Goal: Task Accomplishment & Management: Complete application form

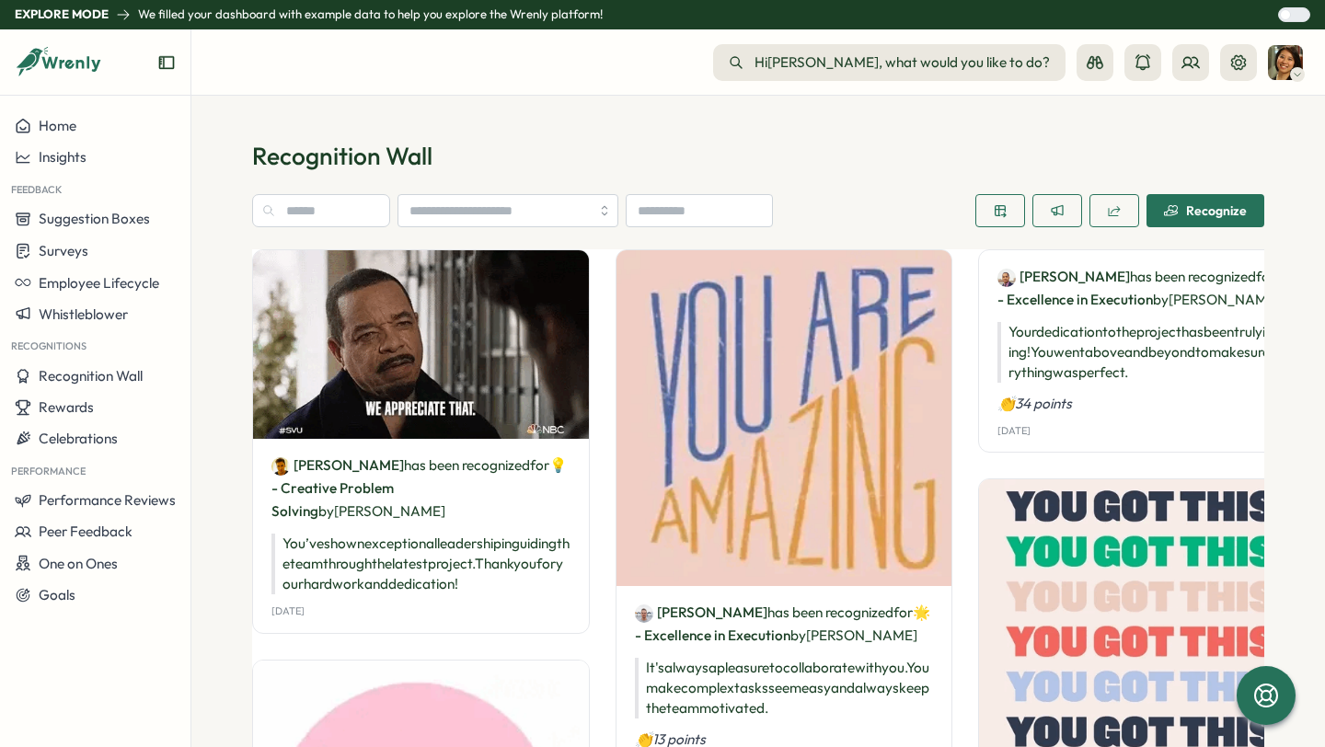
scroll to position [770, 0]
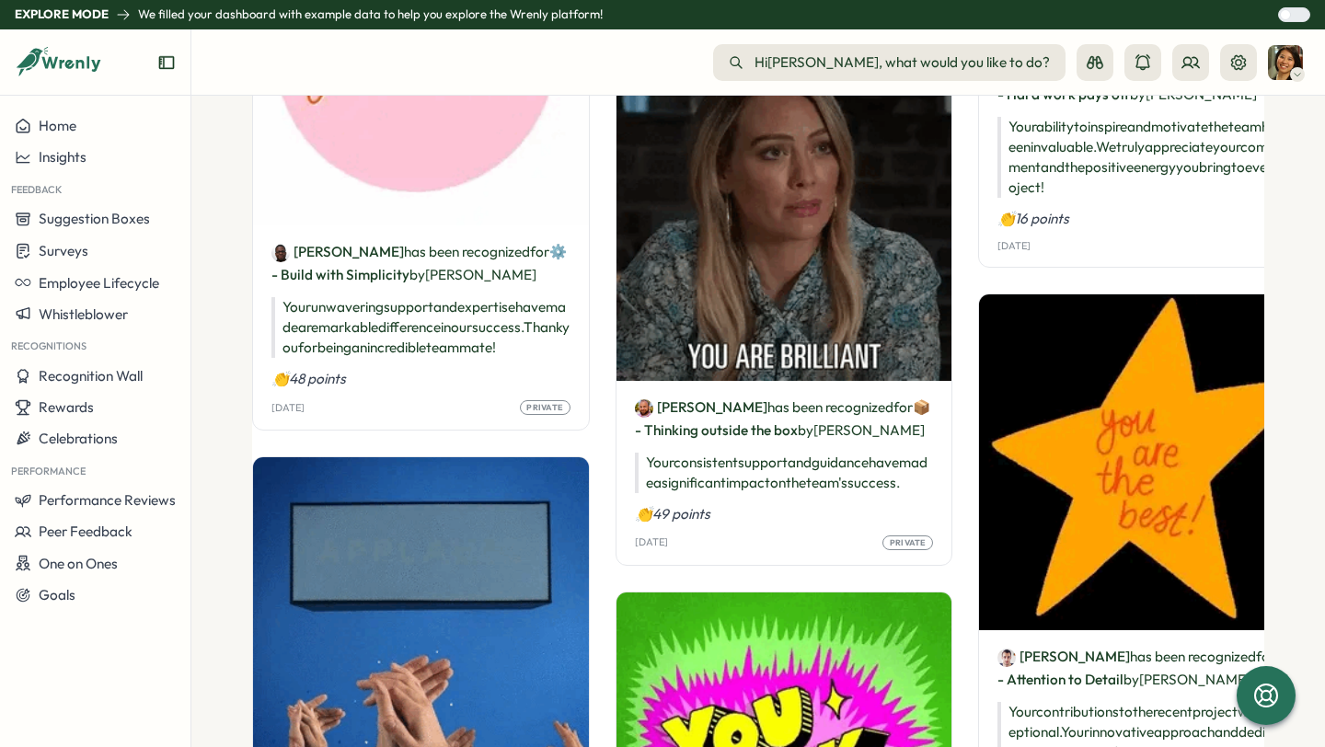
drag, startPoint x: 105, startPoint y: 67, endPoint x: 24, endPoint y: 66, distance: 81.0
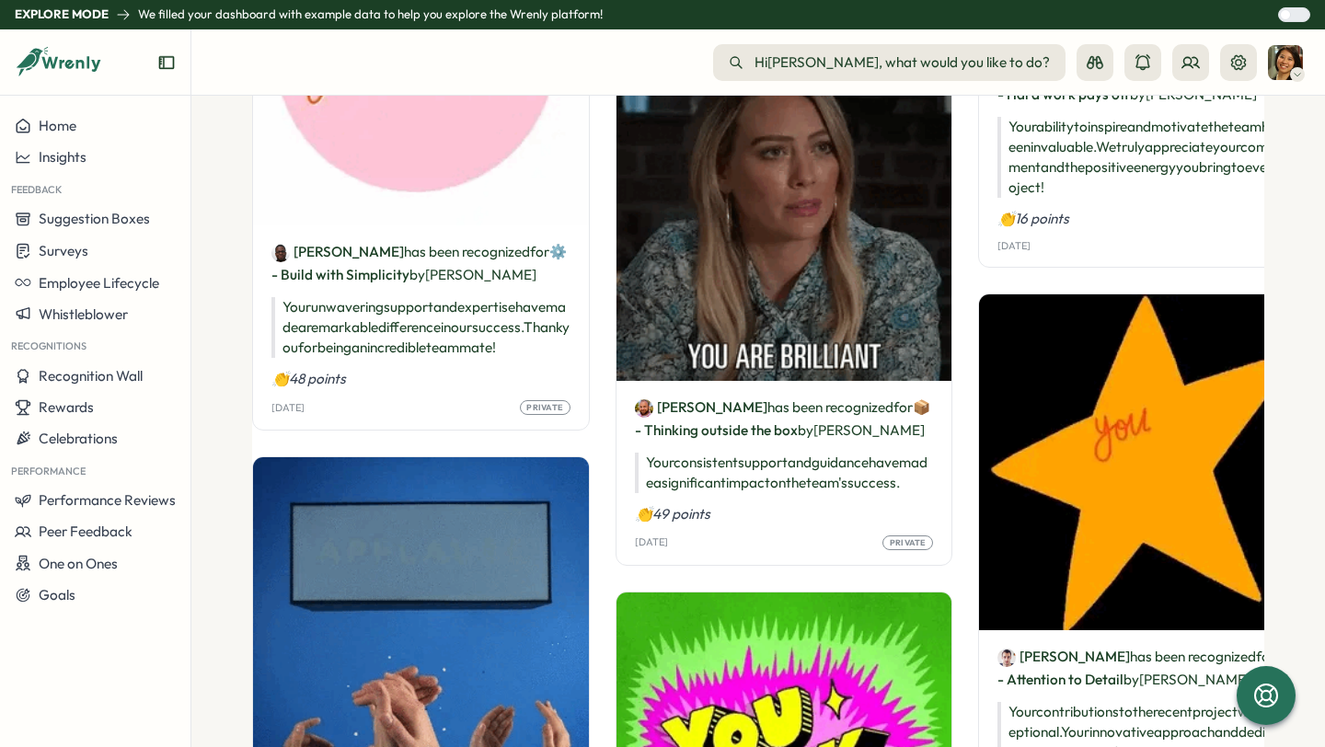
click at [24, 66] on div at bounding box center [95, 70] width 190 height 52
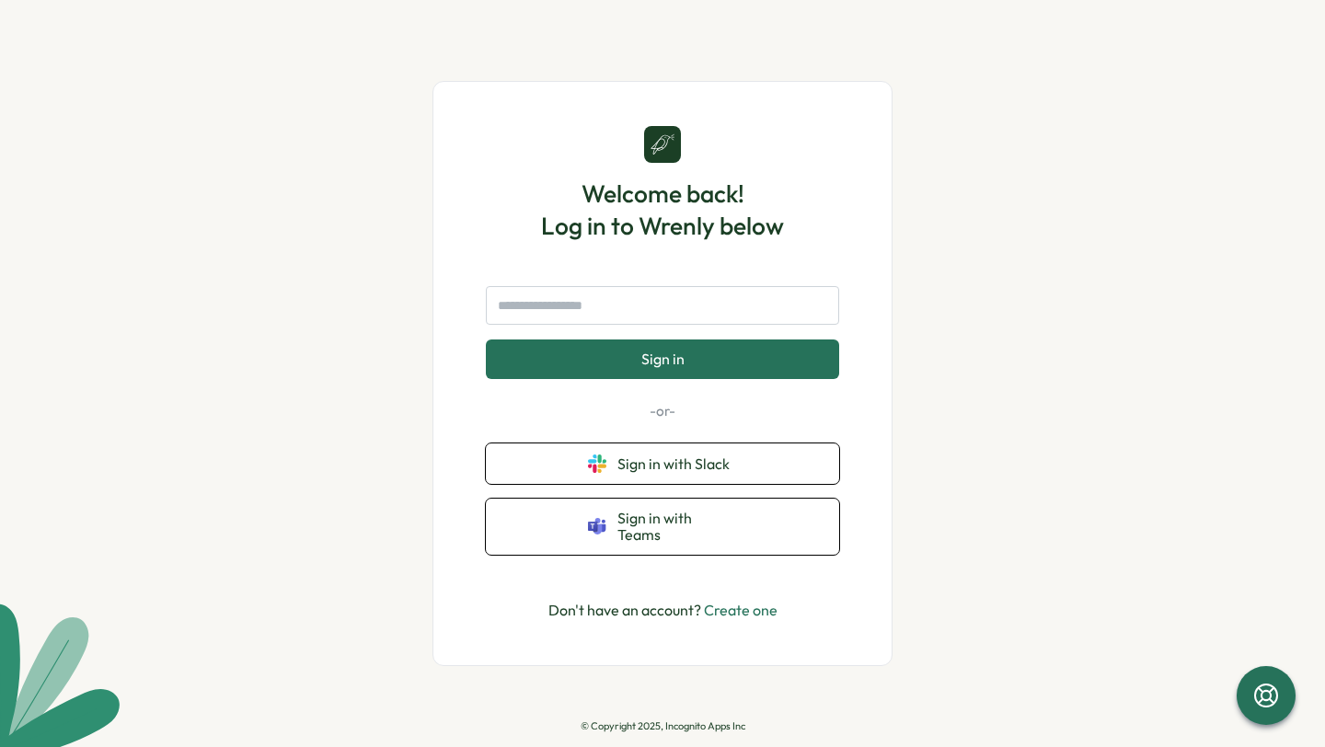
click at [752, 602] on link "Create one" at bounding box center [741, 610] width 74 height 18
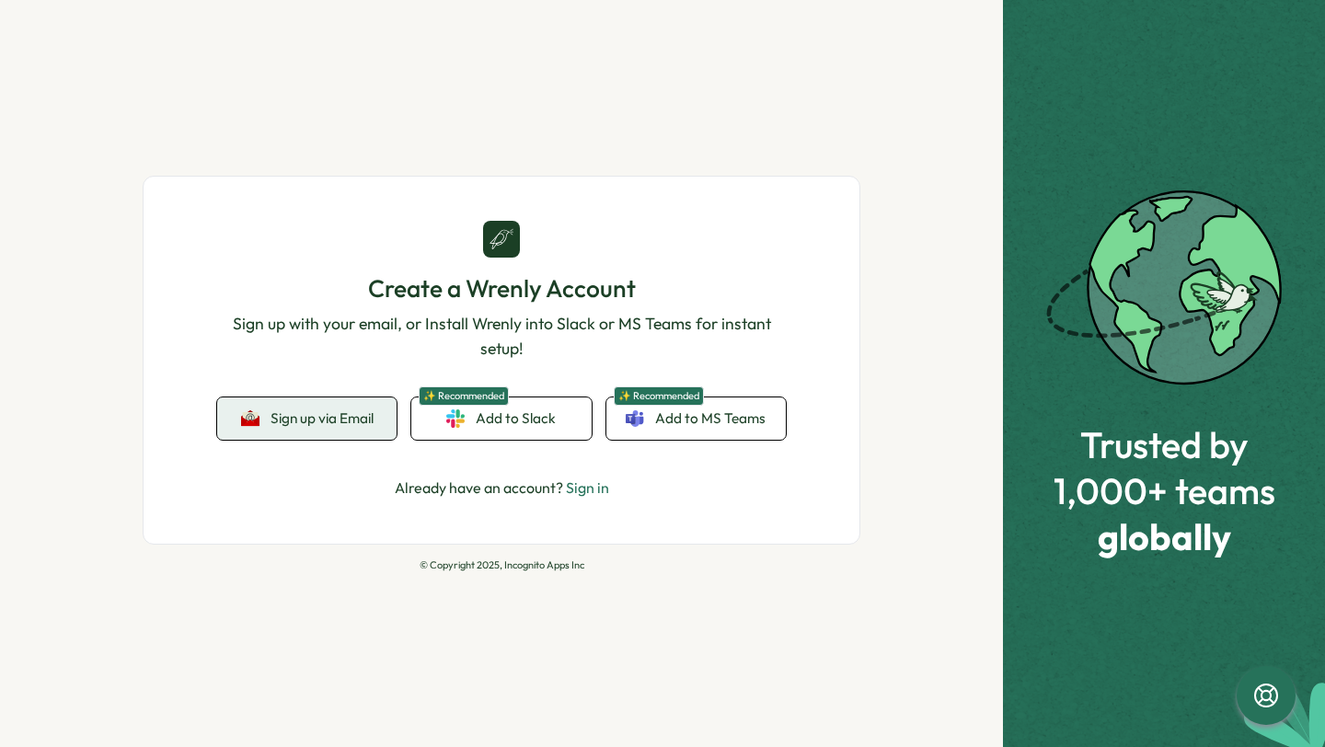
click at [341, 433] on button "Sign up via Email" at bounding box center [306, 419] width 179 height 42
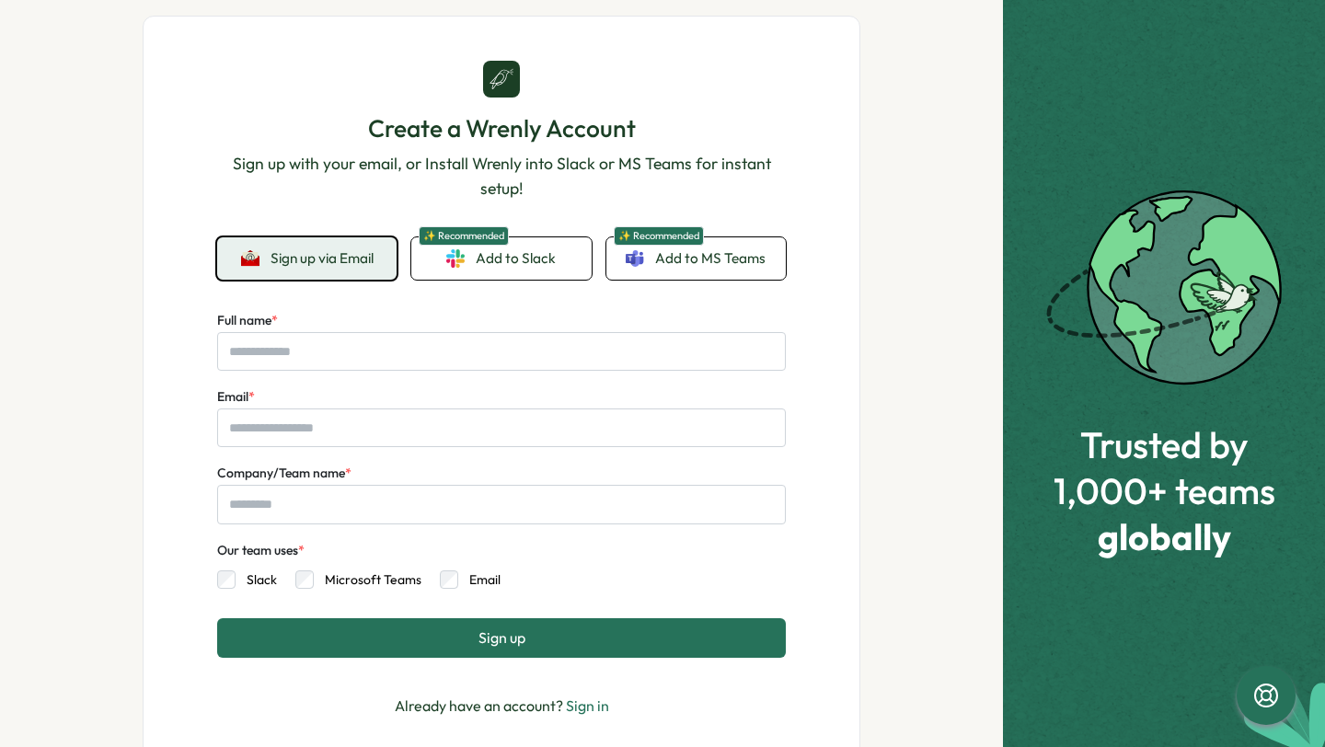
scroll to position [55, 0]
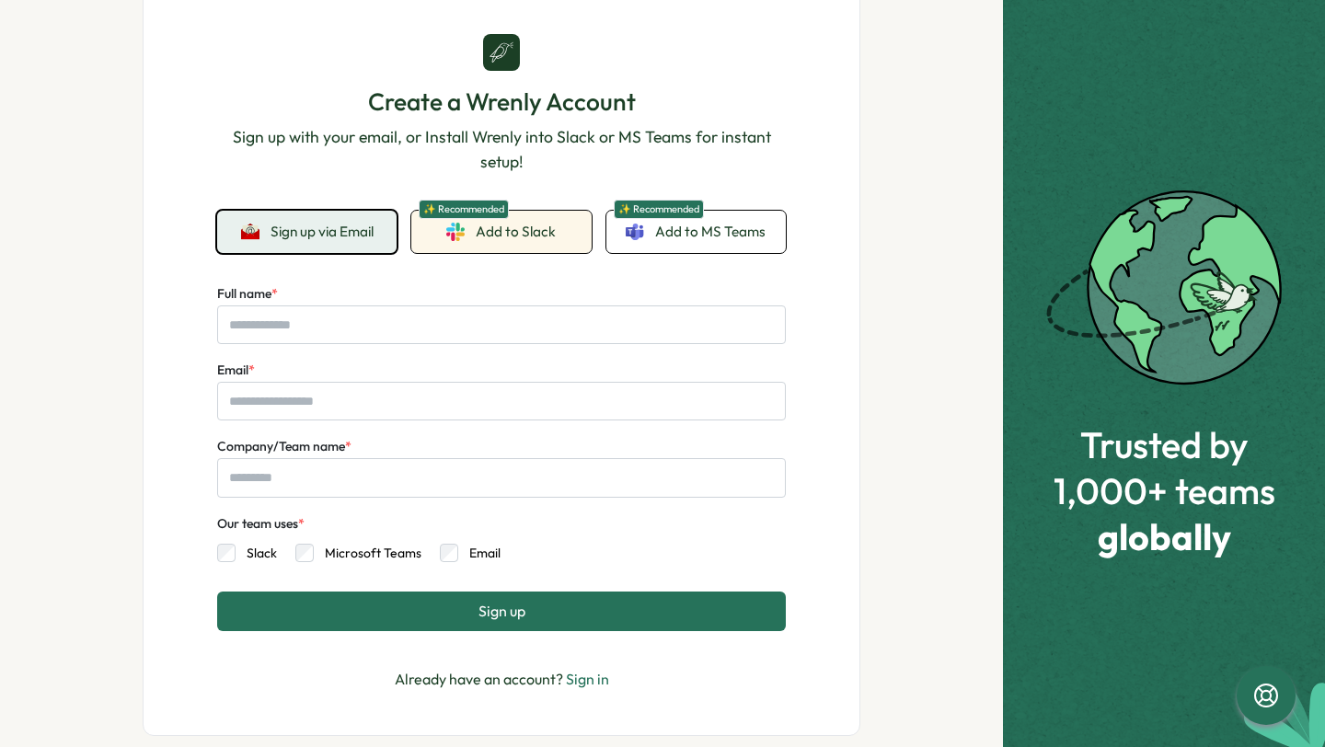
click at [520, 235] on span "Add to Slack" at bounding box center [516, 232] width 80 height 20
click at [755, 239] on span "Add to MS Teams" at bounding box center [710, 232] width 110 height 20
drag, startPoint x: 270, startPoint y: 291, endPoint x: 201, endPoint y: 291, distance: 69.0
click at [201, 291] on div "Create a Wrenly Account Sign up with your email, or Install Wrenly into Slack o…" at bounding box center [502, 362] width 718 height 747
copy label "Full name"
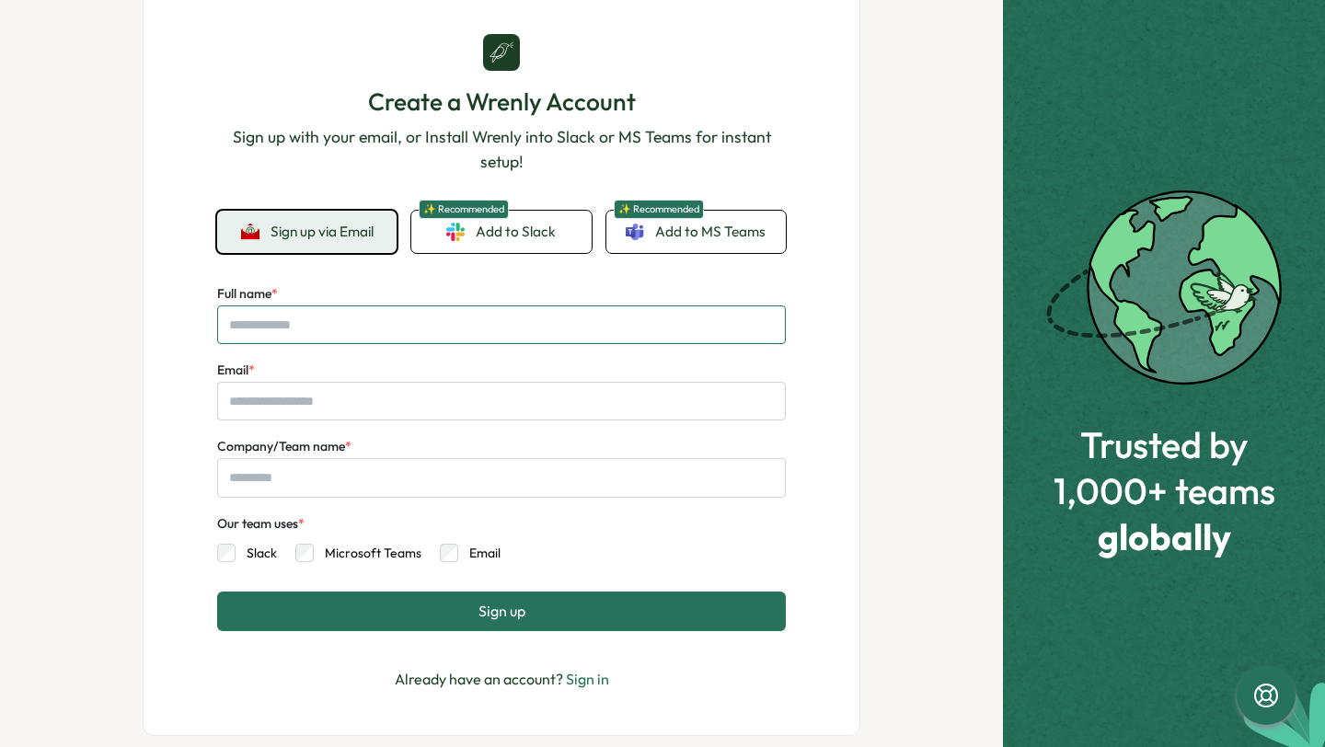
drag, startPoint x: 319, startPoint y: 328, endPoint x: 183, endPoint y: 329, distance: 136.2
click at [183, 328] on div "Create a Wrenly Account Sign up with your email, or Install Wrenly into Slack o…" at bounding box center [502, 362] width 718 height 747
